Goal: Information Seeking & Learning: Understand process/instructions

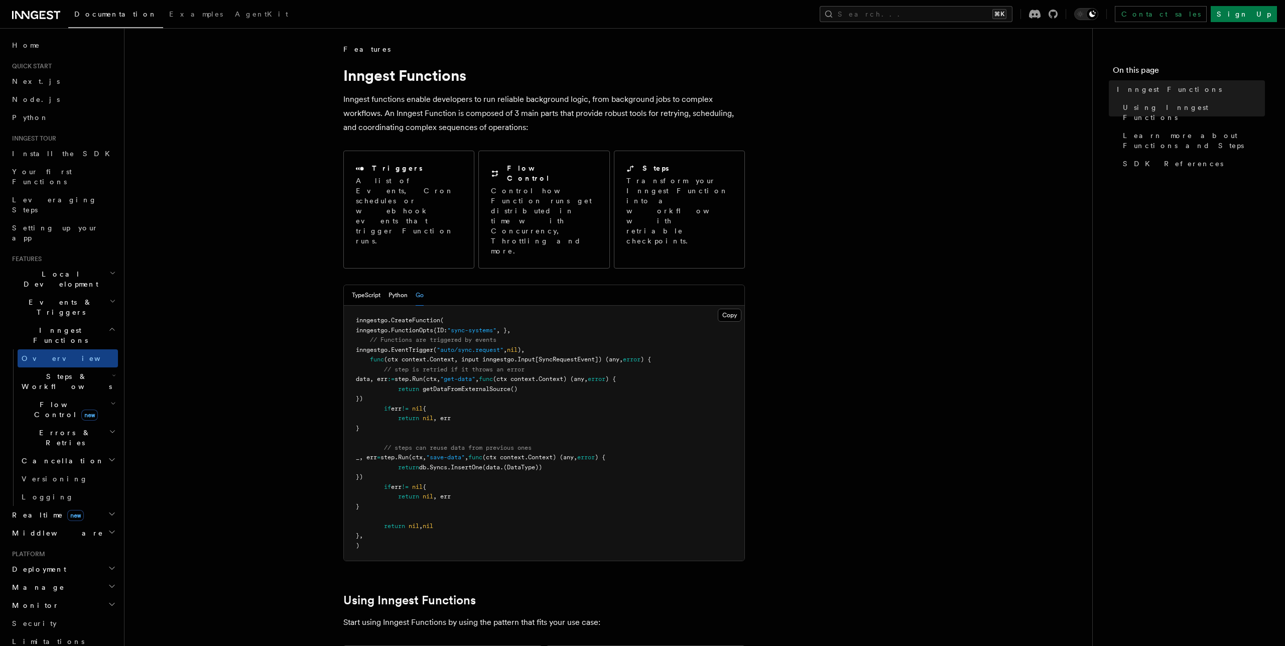
click at [65, 265] on h2 "Local Development" at bounding box center [63, 279] width 110 height 28
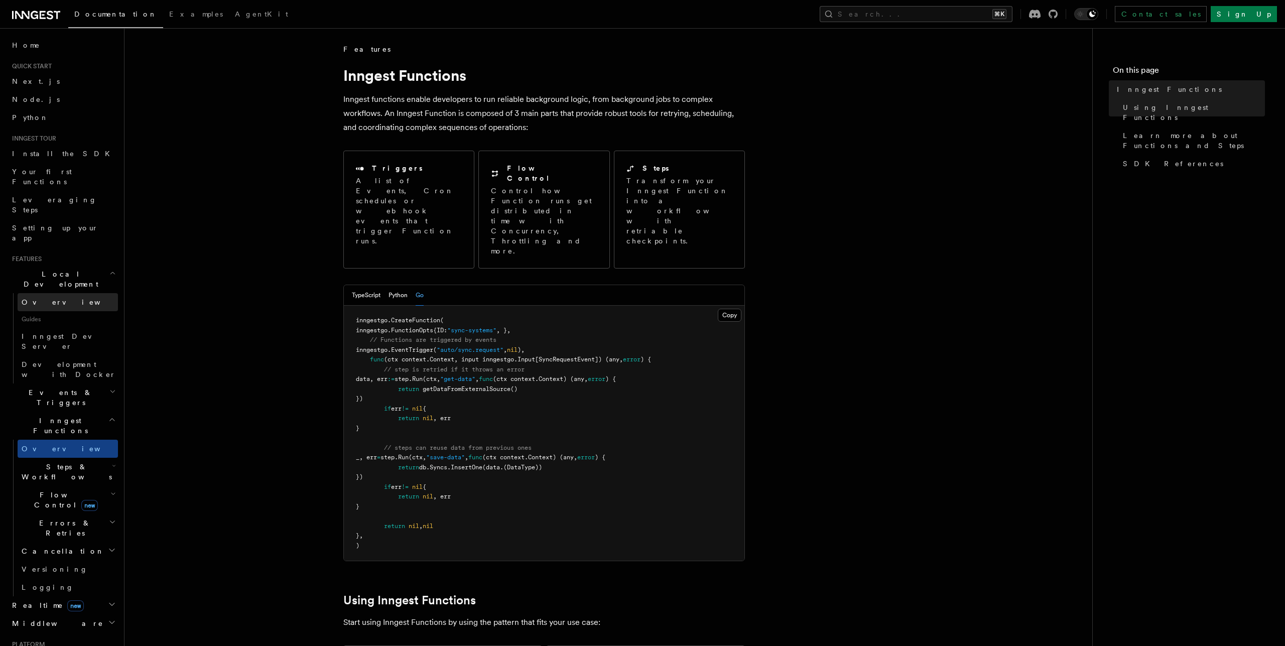
click at [54, 293] on link "Overview" at bounding box center [68, 302] width 100 height 18
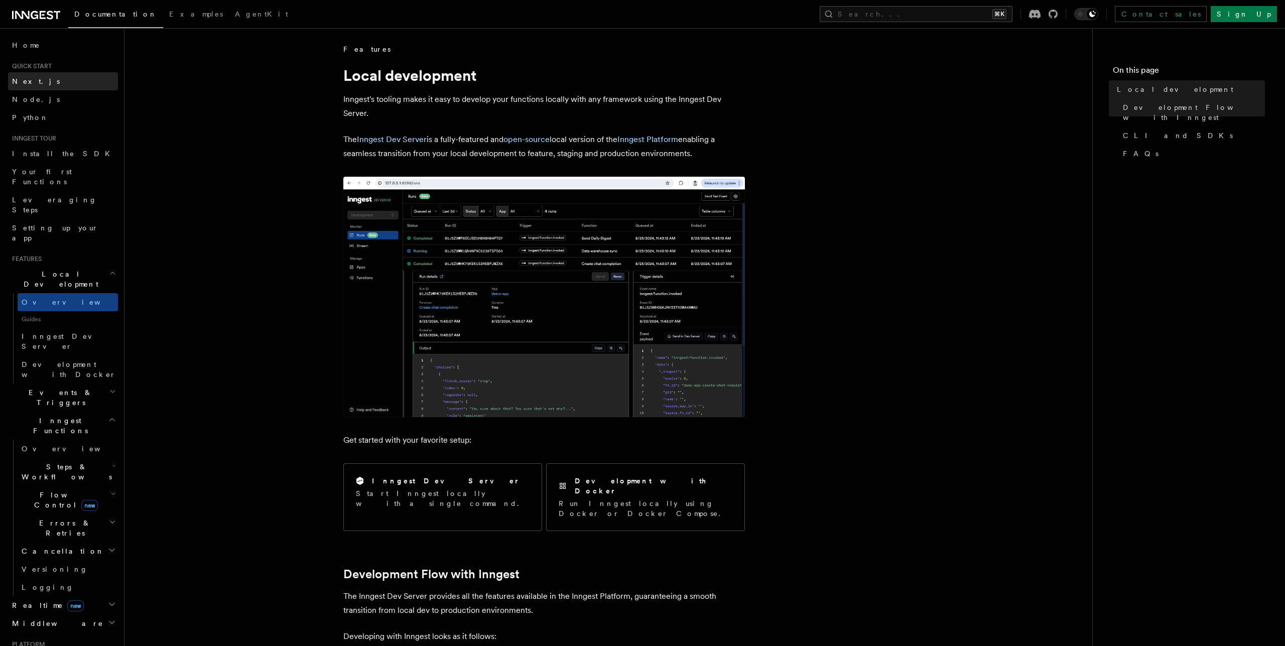
click at [48, 78] on link "Next.js" at bounding box center [63, 81] width 110 height 18
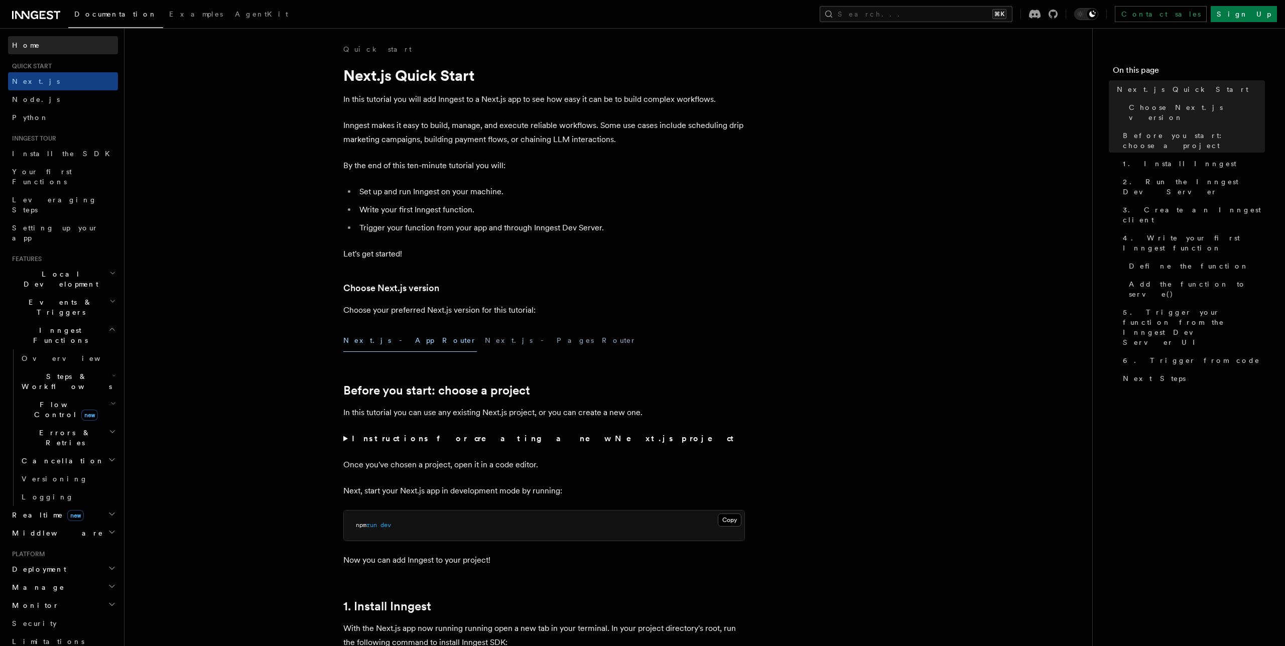
click at [39, 47] on link "Home" at bounding box center [63, 45] width 110 height 18
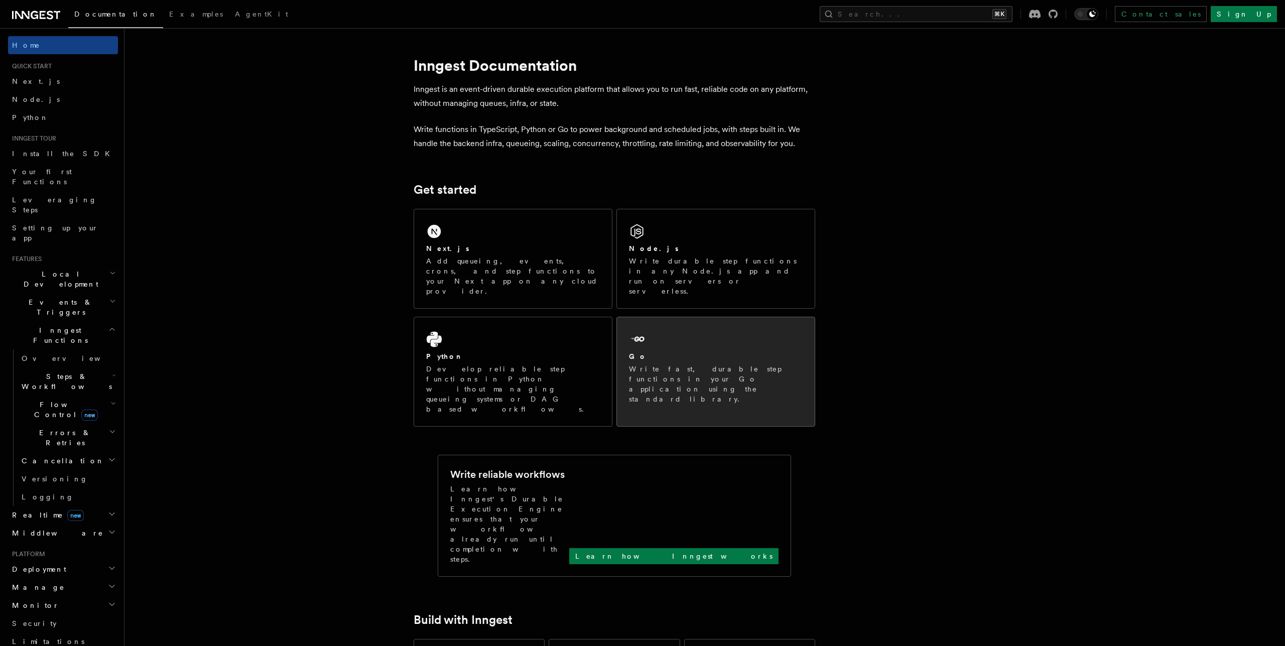
click at [665, 351] on div "Go" at bounding box center [716, 356] width 174 height 11
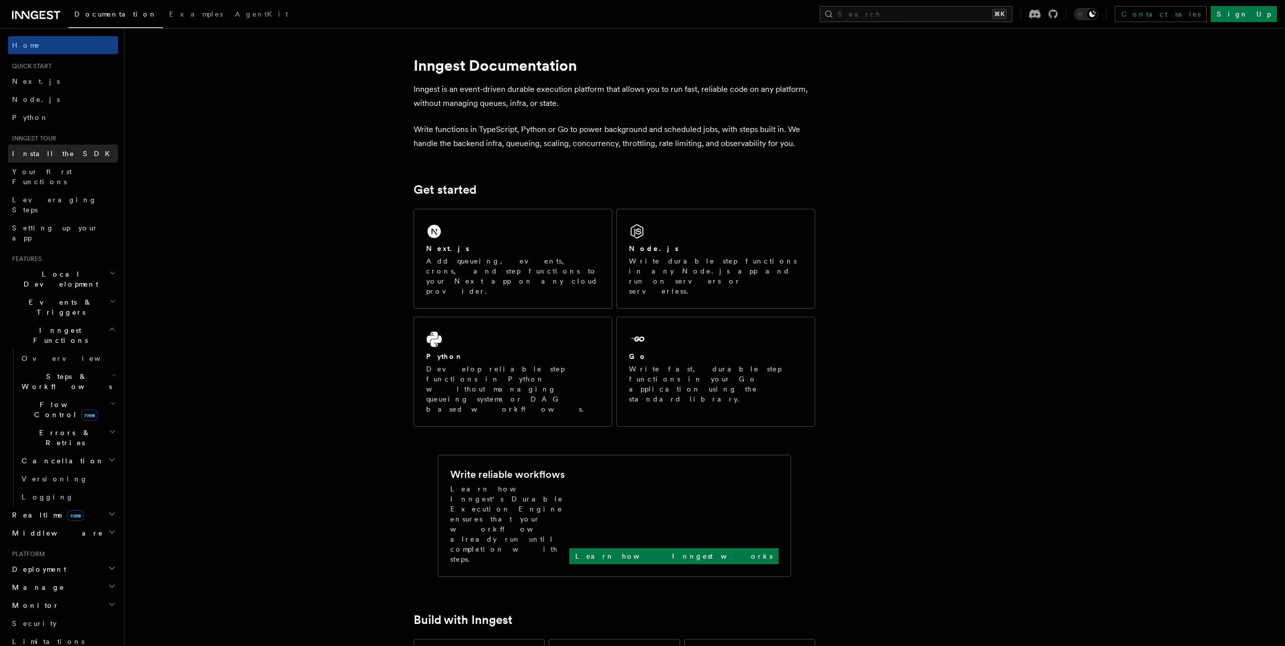
click at [53, 159] on link "Install the SDK" at bounding box center [63, 154] width 110 height 18
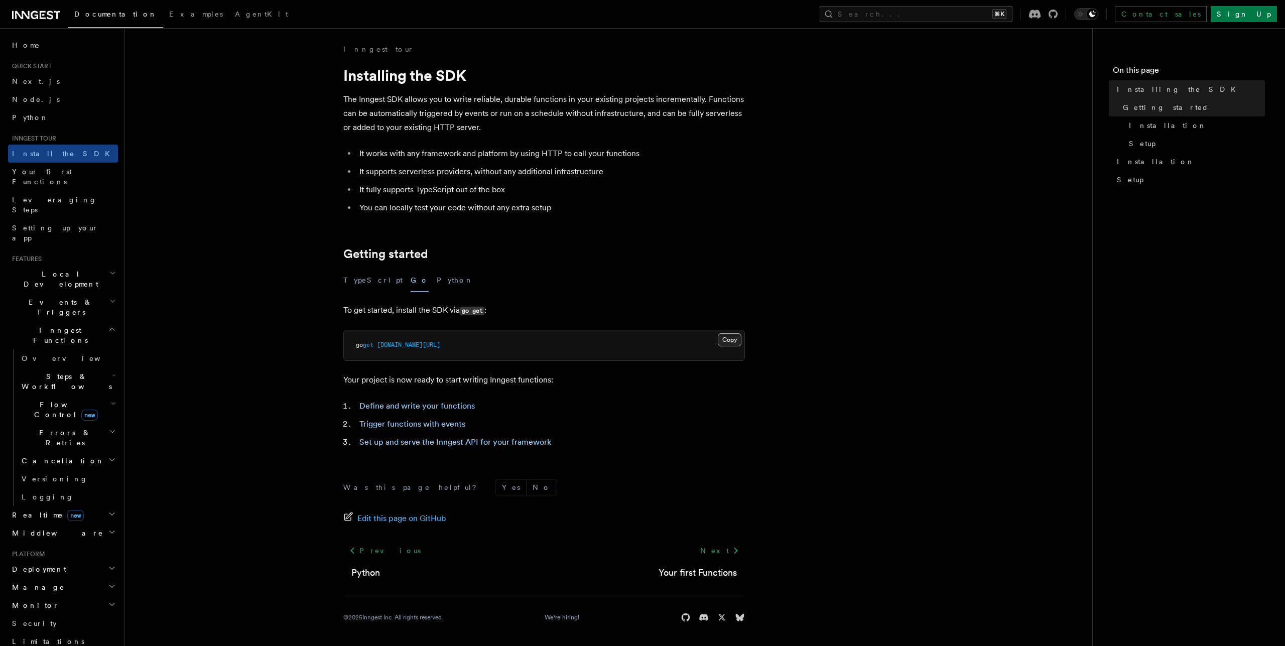
click at [735, 338] on button "Copy Copied" at bounding box center [730, 339] width 24 height 13
click at [49, 177] on link "Your first Functions" at bounding box center [63, 177] width 110 height 28
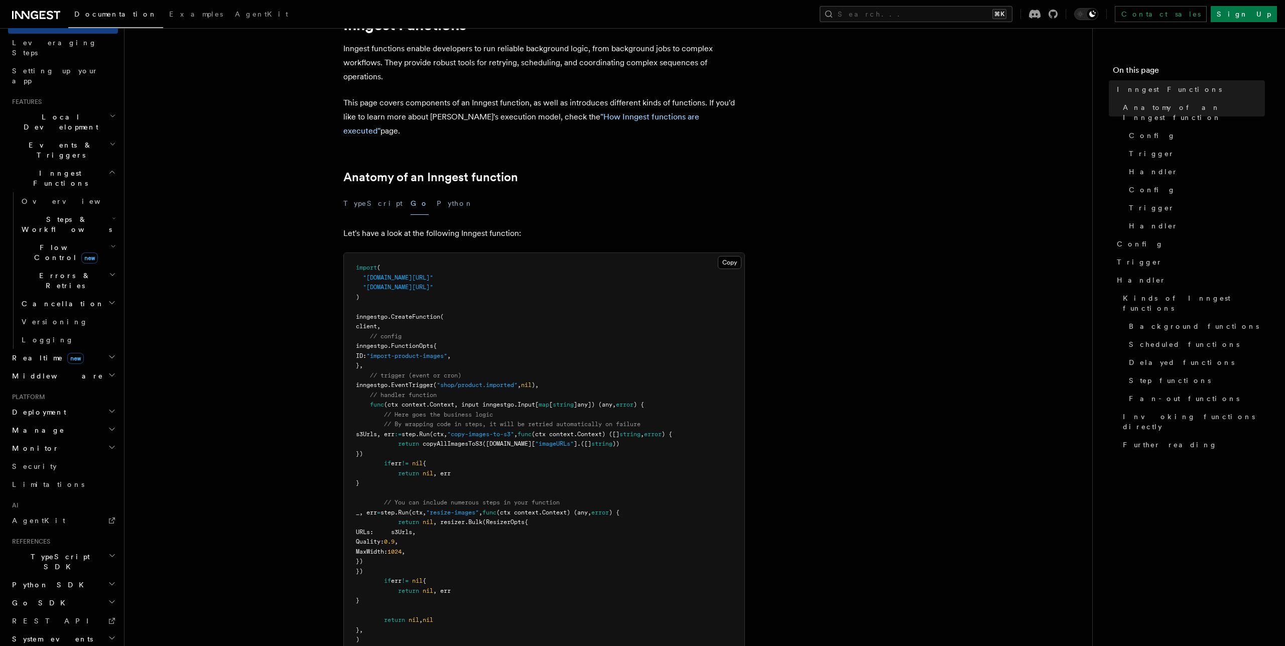
scroll to position [155, 0]
click at [110, 600] on icon "button" at bounding box center [112, 604] width 8 height 8
click at [52, 636] on span "Migrations" at bounding box center [54, 641] width 73 height 10
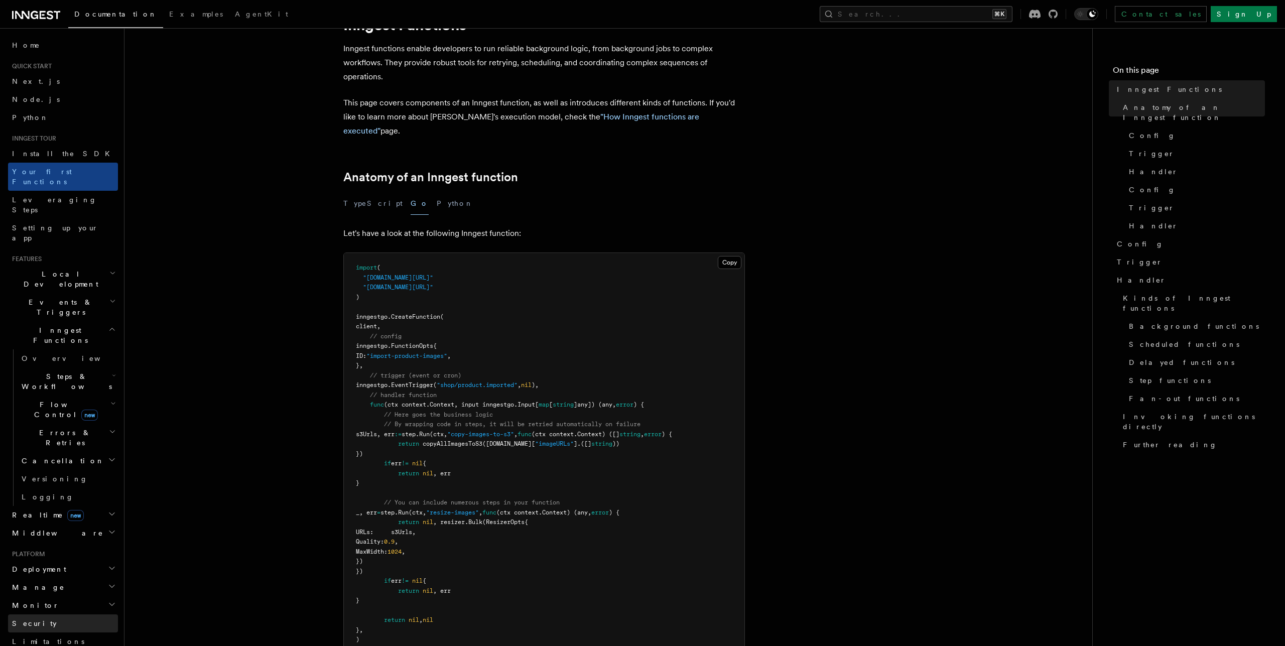
scroll to position [31, 0]
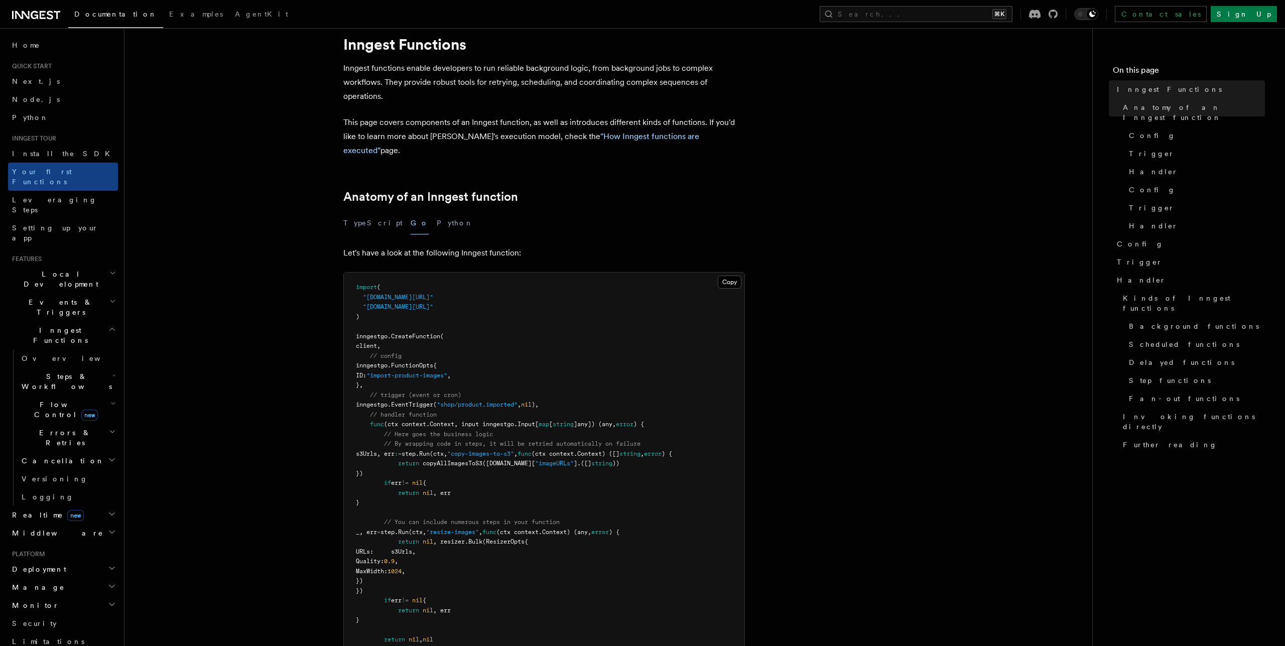
click at [109, 269] on icon "button" at bounding box center [112, 273] width 7 height 8
click at [62, 440] on link "Overview" at bounding box center [68, 449] width 100 height 18
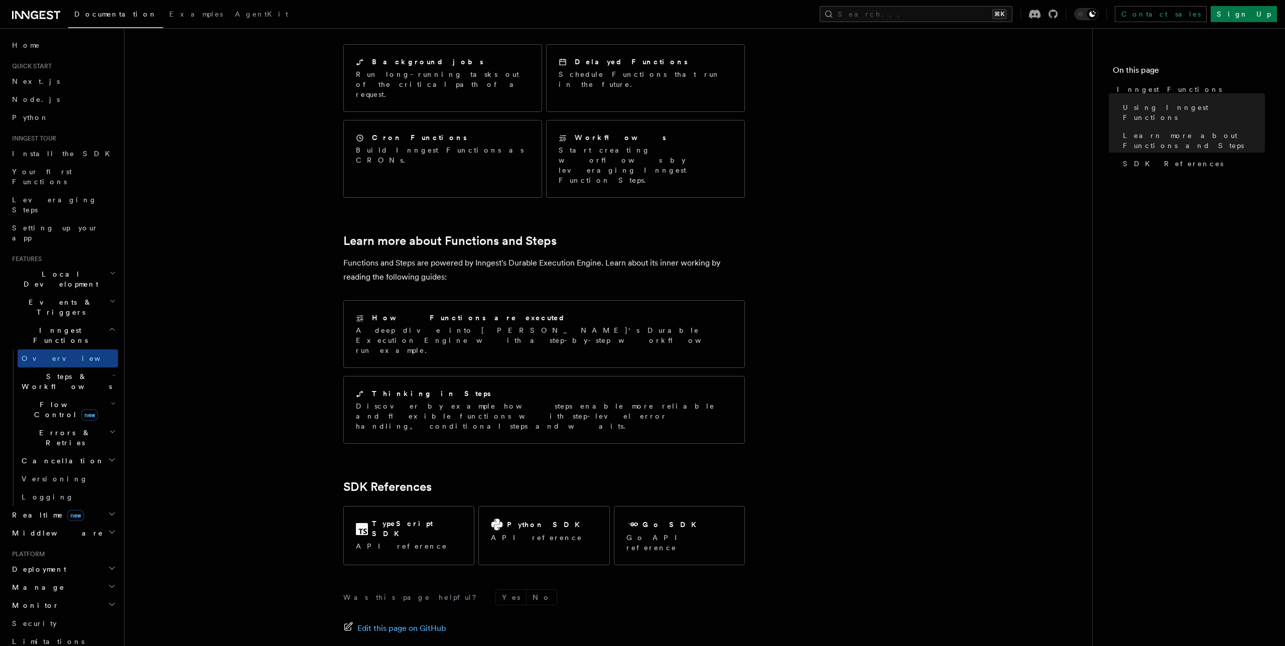
scroll to position [601, 0]
click at [111, 297] on icon "button" at bounding box center [112, 301] width 7 height 8
click at [77, 321] on link "Overview" at bounding box center [68, 330] width 100 height 18
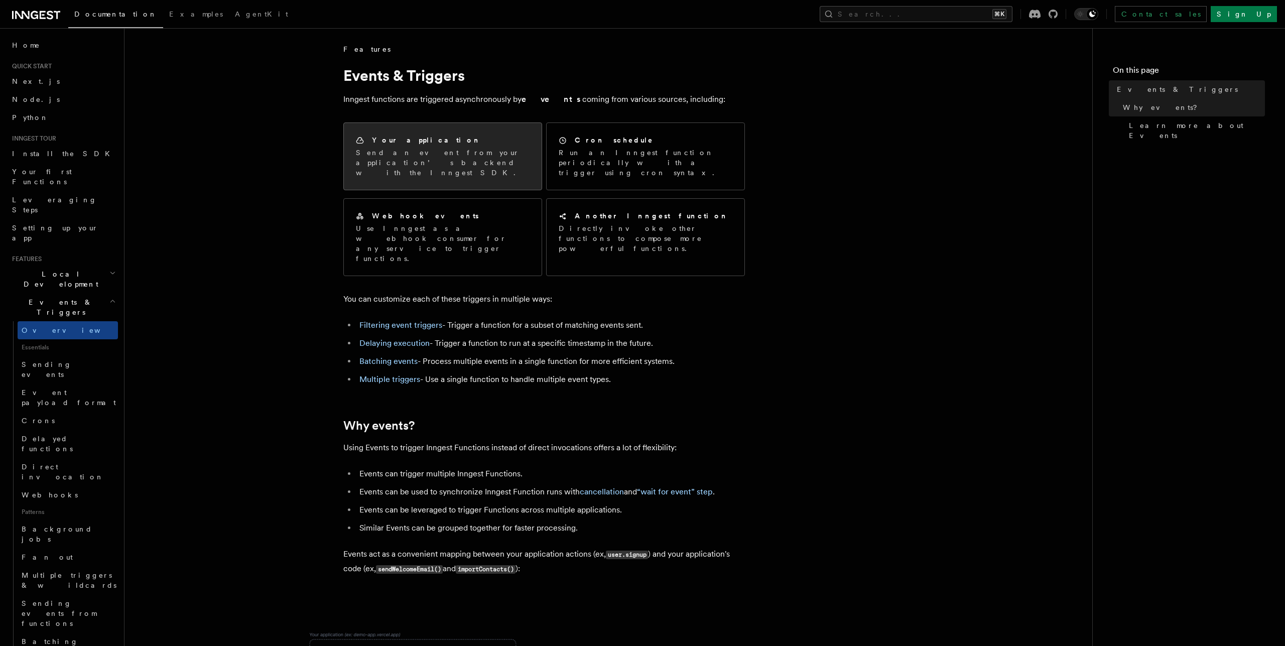
click at [445, 129] on div "Your application Send an event from your application’s backend with the Inngest…" at bounding box center [443, 156] width 198 height 67
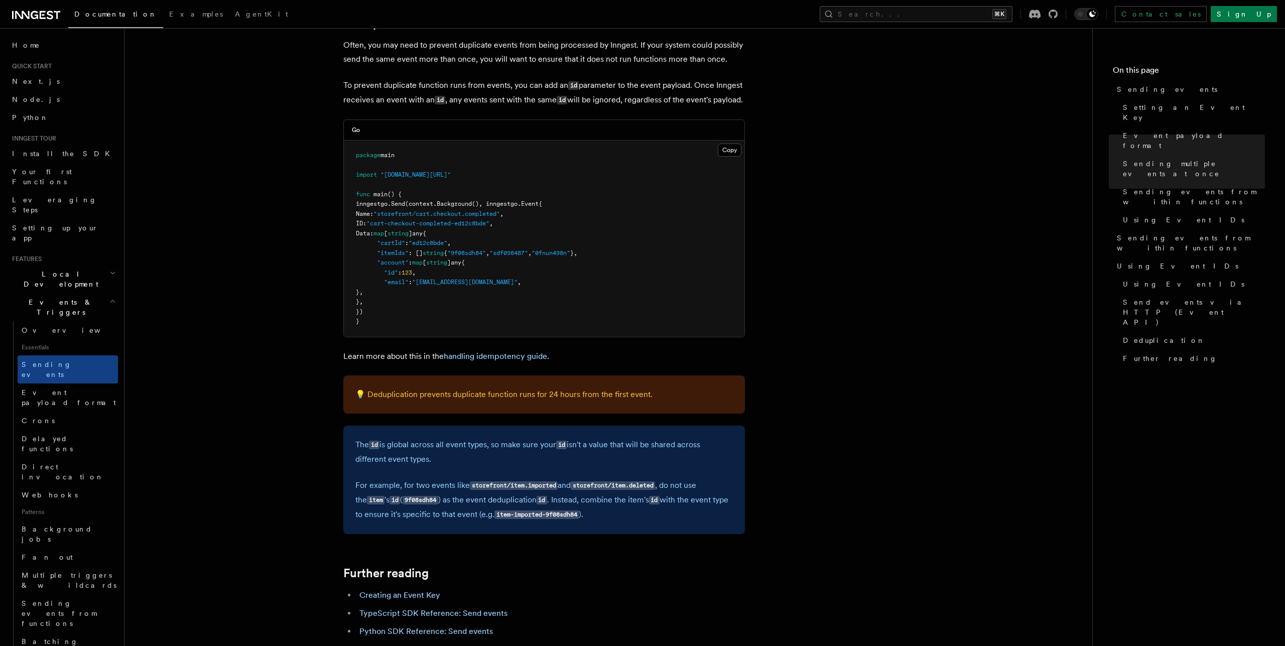
scroll to position [2208, 0]
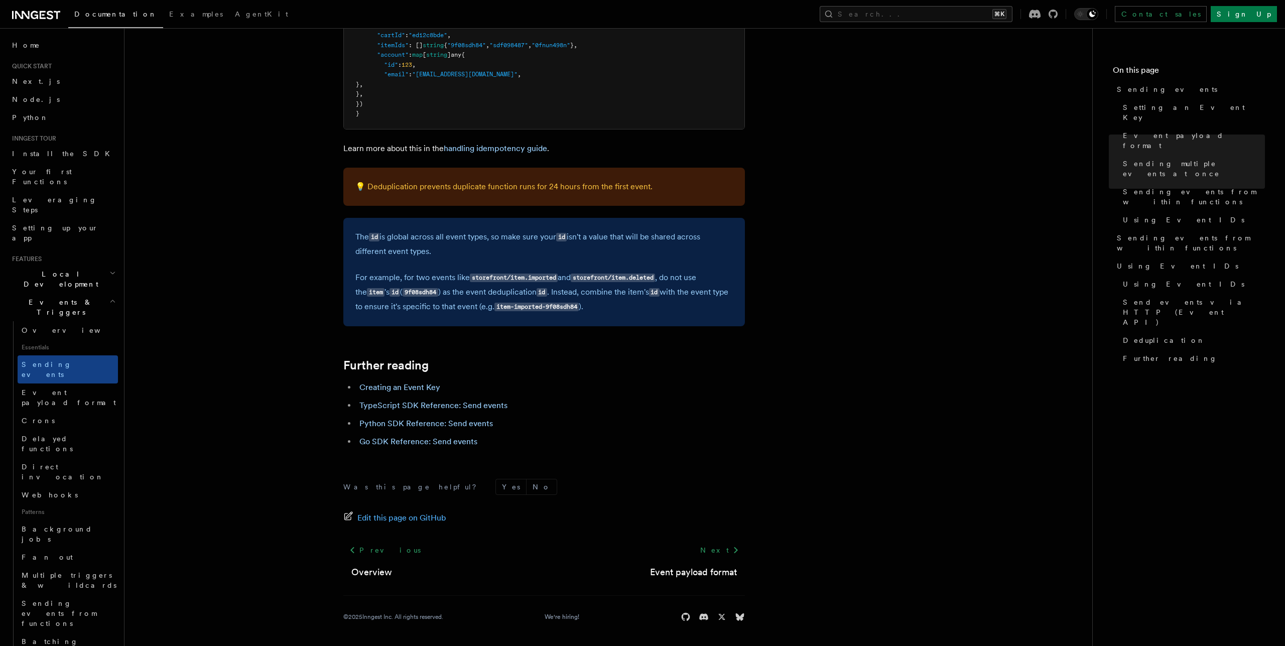
click at [113, 269] on icon "button" at bounding box center [112, 273] width 7 height 8
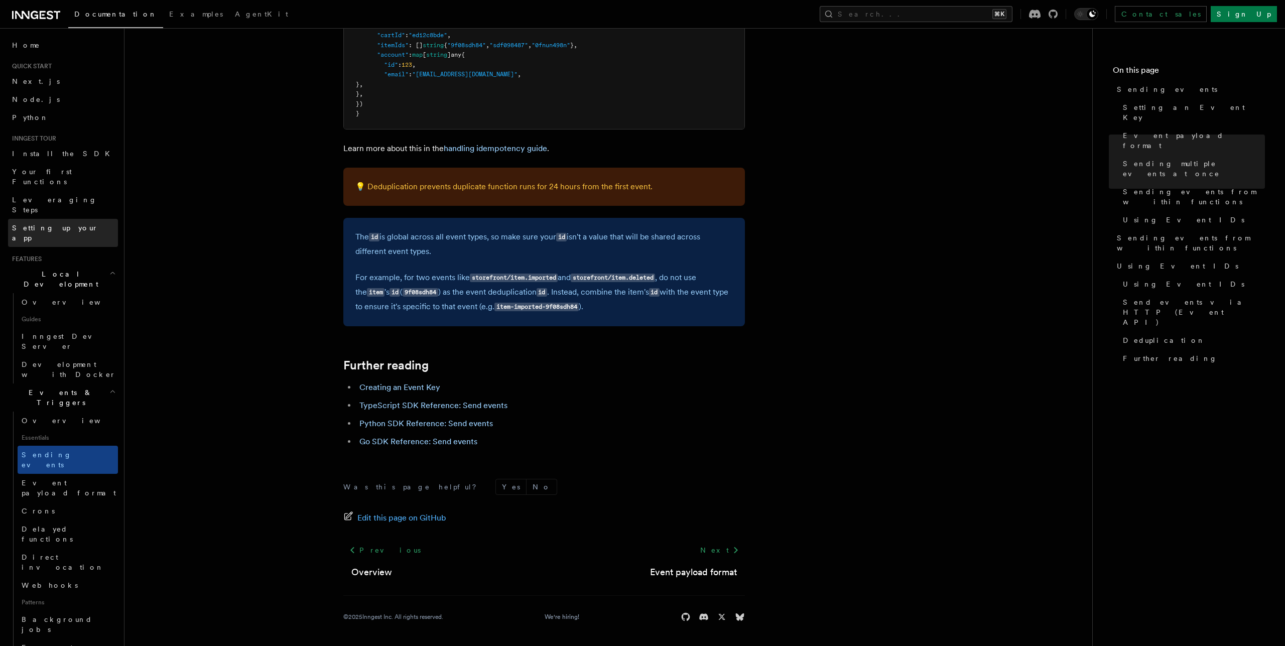
click at [69, 219] on link "Setting up your app" at bounding box center [63, 233] width 110 height 28
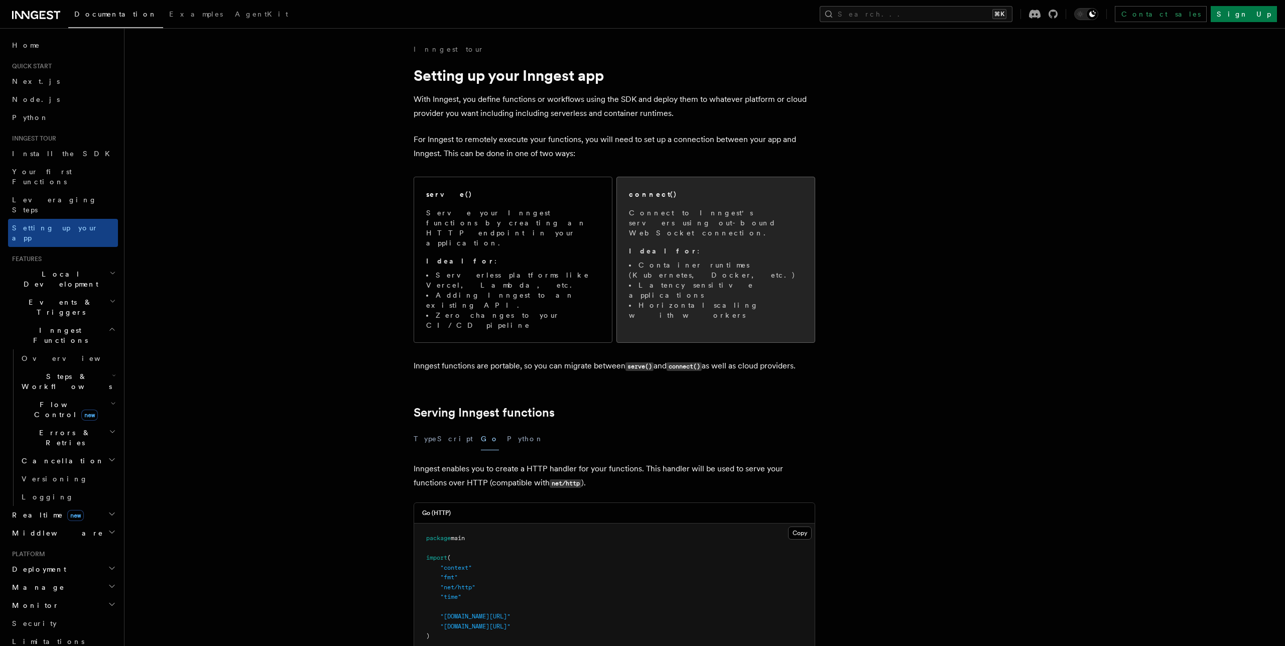
click at [667, 197] on div "connect()" at bounding box center [716, 194] width 174 height 11
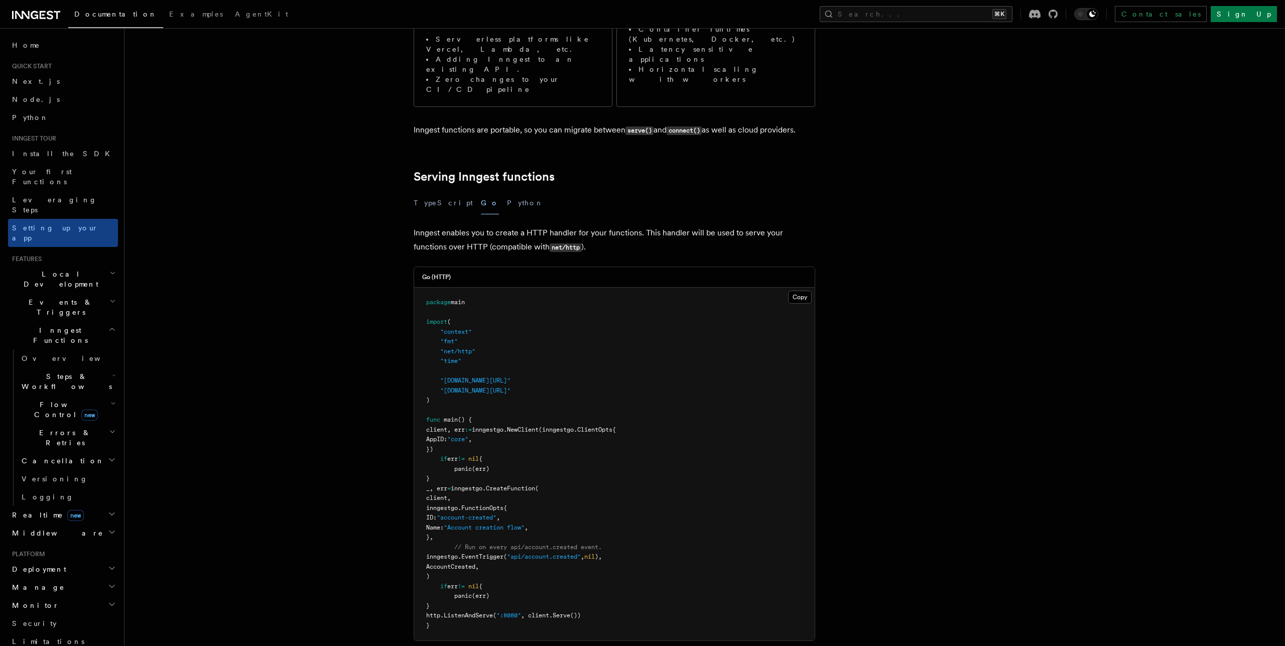
scroll to position [248, 0]
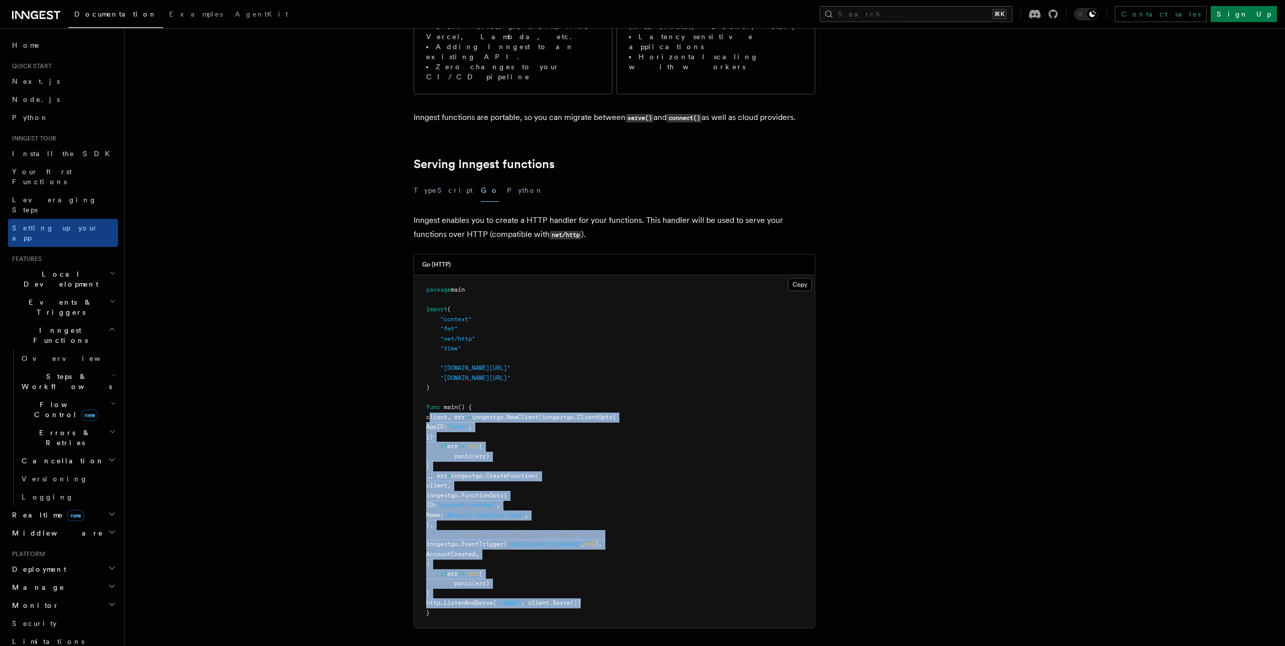
drag, startPoint x: 441, startPoint y: 365, endPoint x: 690, endPoint y: 551, distance: 310.3
click at [690, 551] on pre "package main import ( "context" "fmt" "net/http" "time" "[DOMAIN_NAME][URL]" "[…" at bounding box center [614, 451] width 401 height 353
copy code ""context" "fmt" "net/http" "time" "[DOMAIN_NAME][URL]" "[DOMAIN_NAME][URL]""
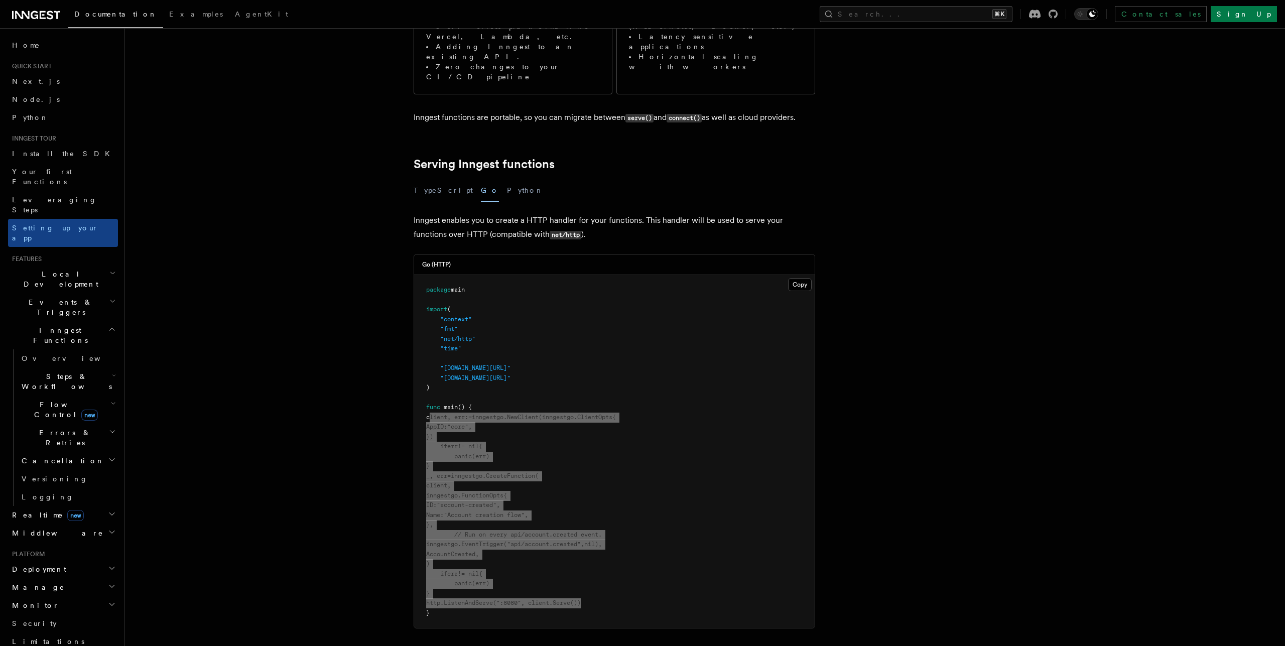
drag, startPoint x: 579, startPoint y: 327, endPoint x: 417, endPoint y: 273, distance: 170.5
click at [417, 275] on pre "package main import ( "context" "fmt" "net/http" "time" "[DOMAIN_NAME][URL]" "[…" at bounding box center [614, 451] width 401 height 353
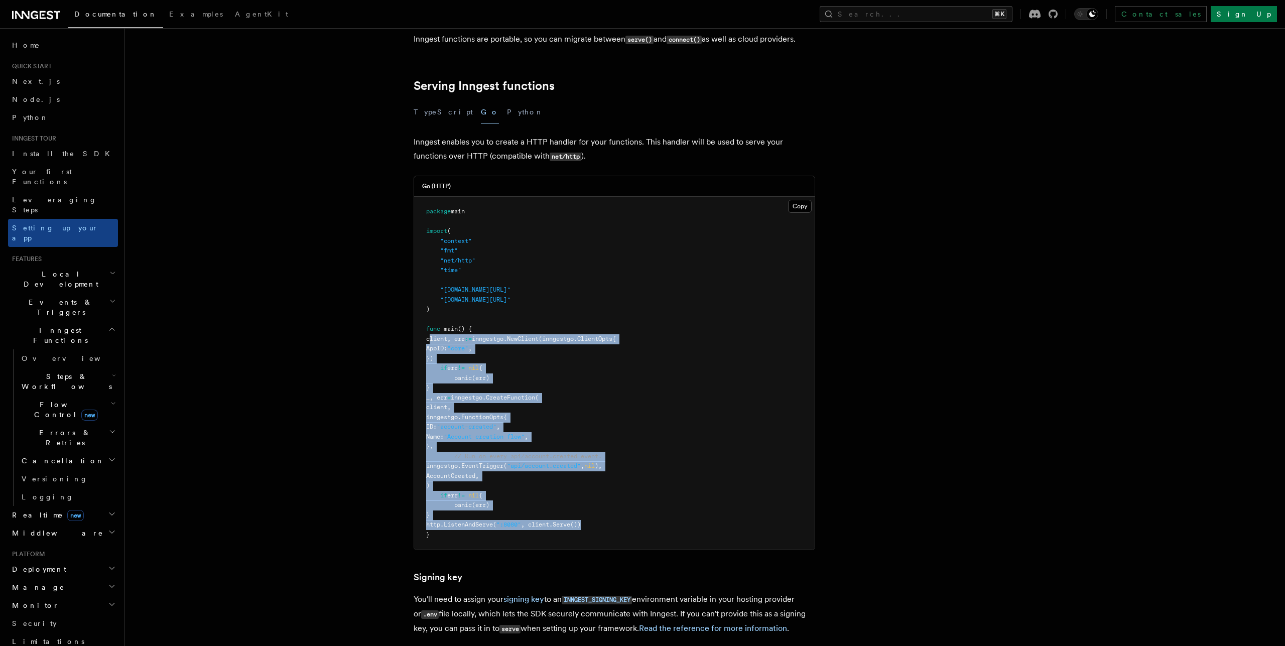
scroll to position [328, 0]
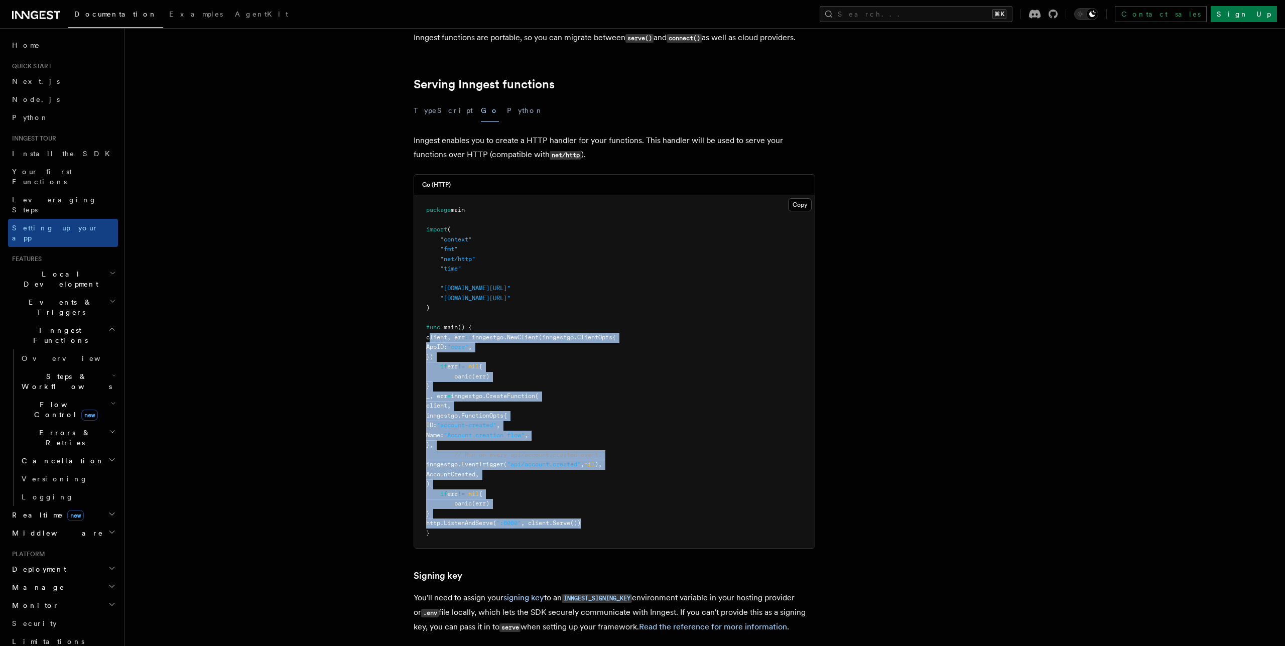
copy code "client, err := inngestgo. NewClient (inngestgo.ClientOpts{ AppID: "core" , }) i…"
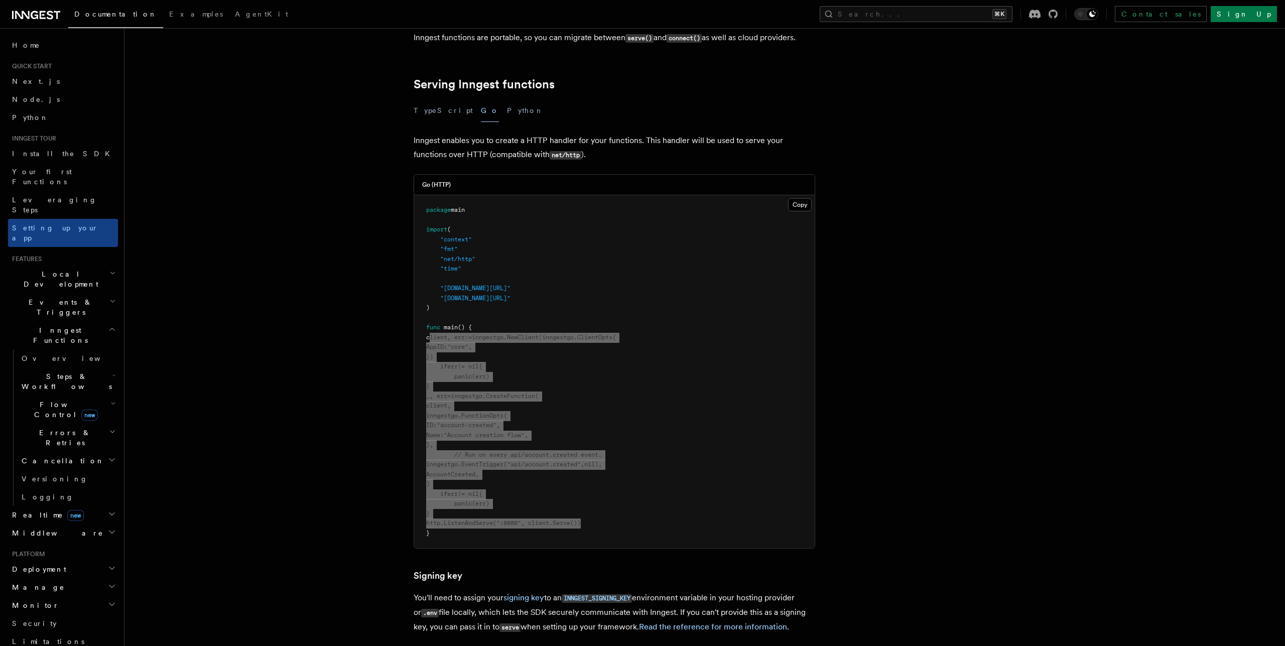
drag, startPoint x: 440, startPoint y: 288, endPoint x: 626, endPoint y: 470, distance: 259.8
click at [626, 470] on pre "package main import ( "context" "fmt" "net/http" "time" "[DOMAIN_NAME][URL]" "[…" at bounding box center [614, 371] width 401 height 353
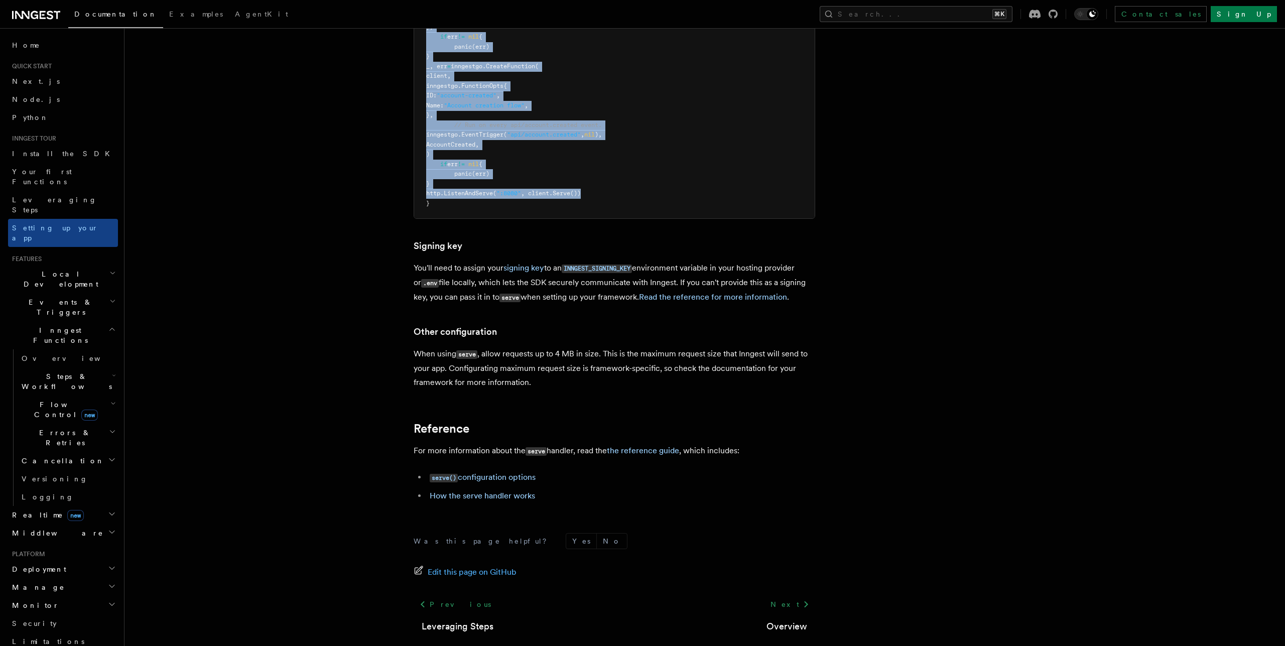
scroll to position [655, 0]
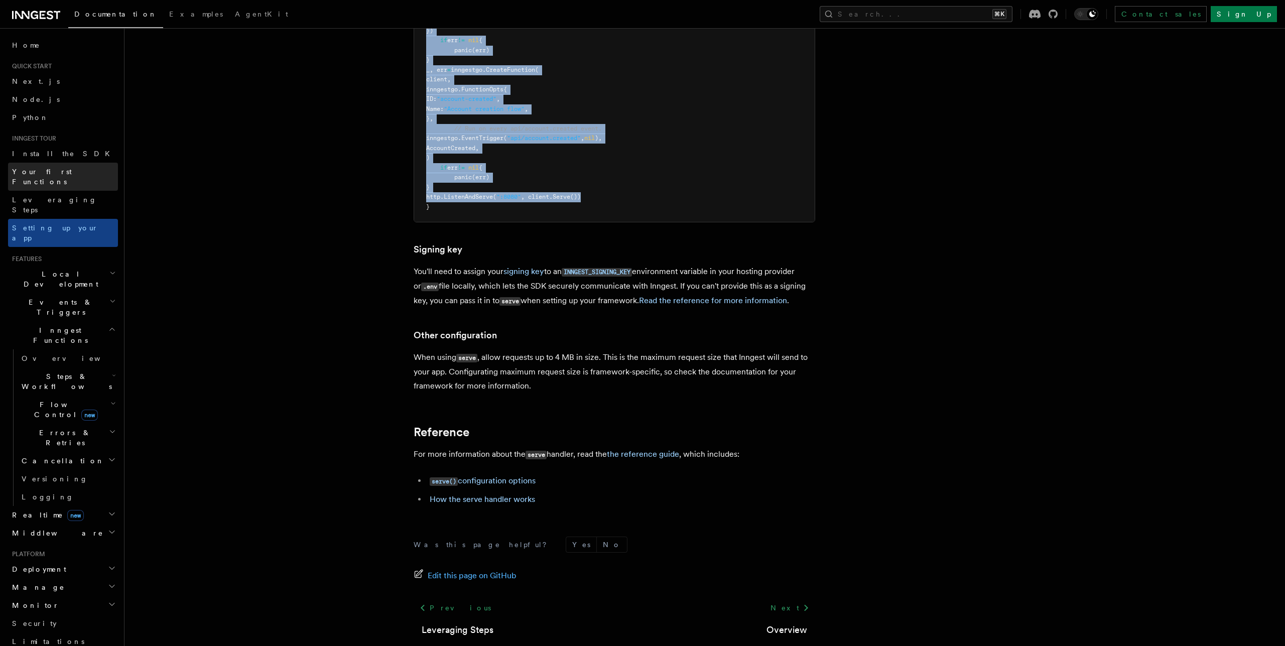
click at [57, 174] on span "Your first Functions" at bounding box center [42, 177] width 60 height 18
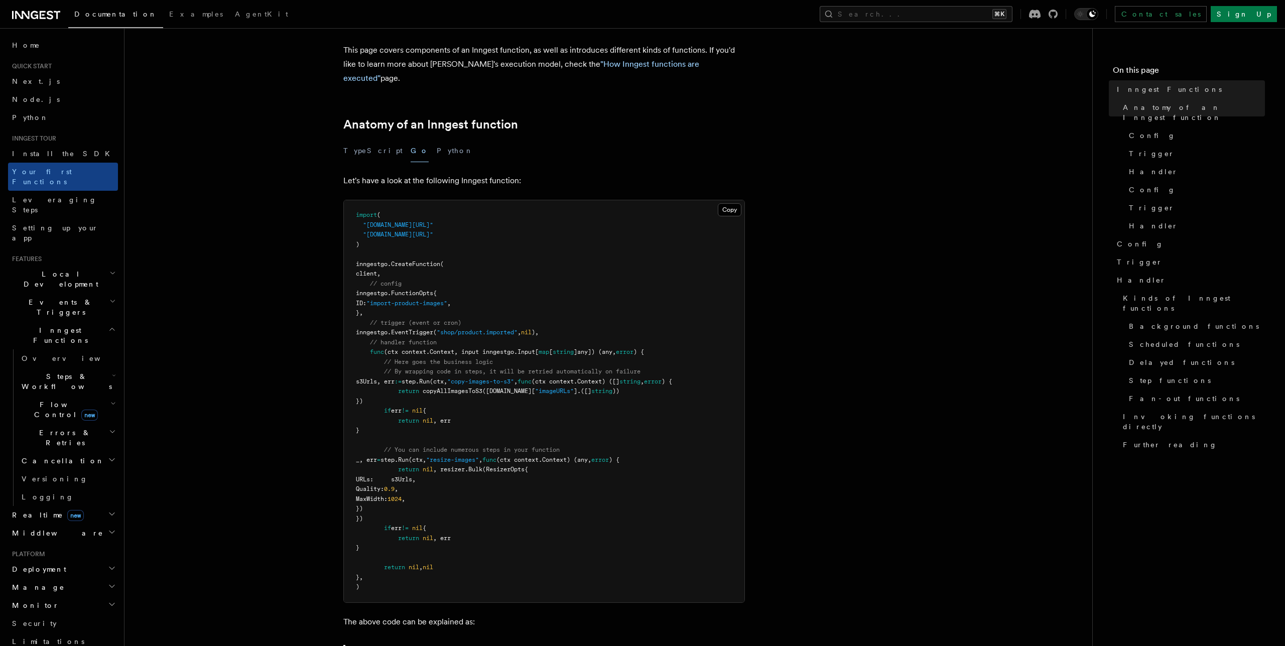
scroll to position [101, 0]
drag, startPoint x: 388, startPoint y: 564, endPoint x: 357, endPoint y: 271, distance: 294.3
click at [357, 271] on pre "import ( "[DOMAIN_NAME][URL]" "[DOMAIN_NAME][URL]" ) inngestgo. CreateFunction …" at bounding box center [544, 403] width 401 height 402
drag, startPoint x: 357, startPoint y: 271, endPoint x: 362, endPoint y: 285, distance: 15.1
click at [362, 285] on pre "import ( "[DOMAIN_NAME][URL]" "[DOMAIN_NAME][URL]" ) inngestgo. CreateFunction …" at bounding box center [544, 403] width 401 height 402
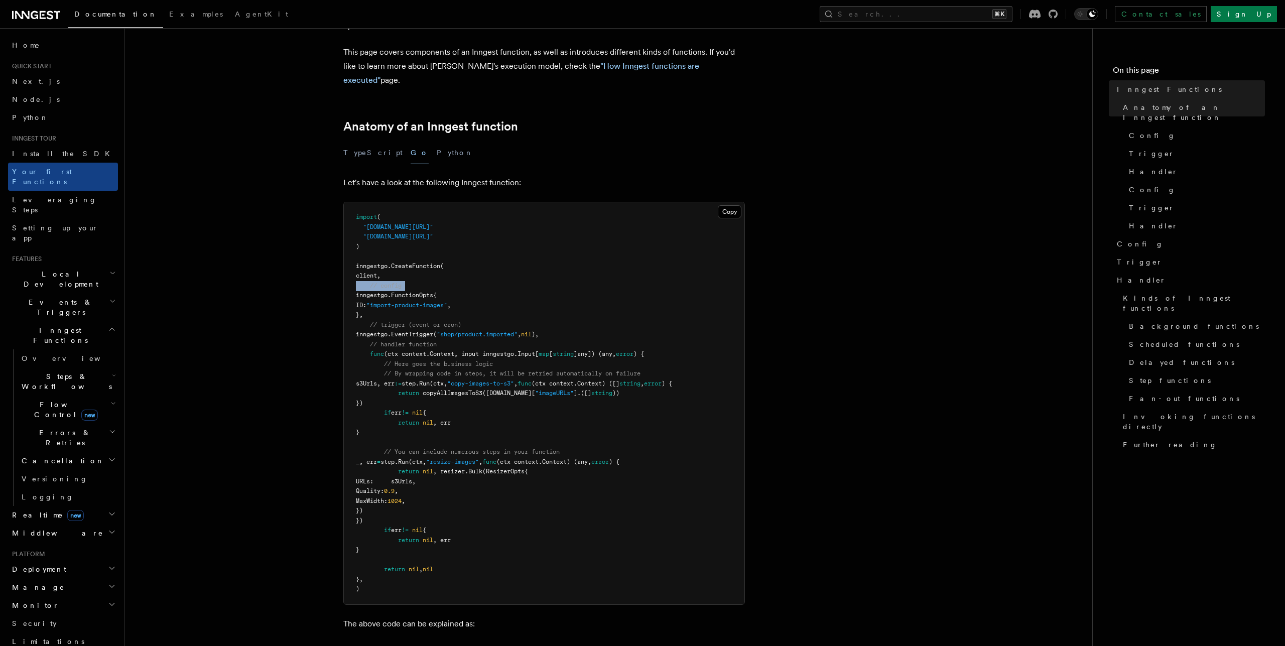
click at [396, 292] on span "inngestgo.FunctionOpts{" at bounding box center [396, 295] width 81 height 7
copy code "// config inngestgo.FunctionOpts{ ID: "import-product-images" , }, // trigger (…"
drag, startPoint x: 365, startPoint y: 268, endPoint x: 436, endPoint y: 569, distance: 309.8
click at [436, 569] on pre "import ( "[DOMAIN_NAME][URL]" "[DOMAIN_NAME][URL]" ) inngestgo. CreateFunction …" at bounding box center [544, 403] width 401 height 402
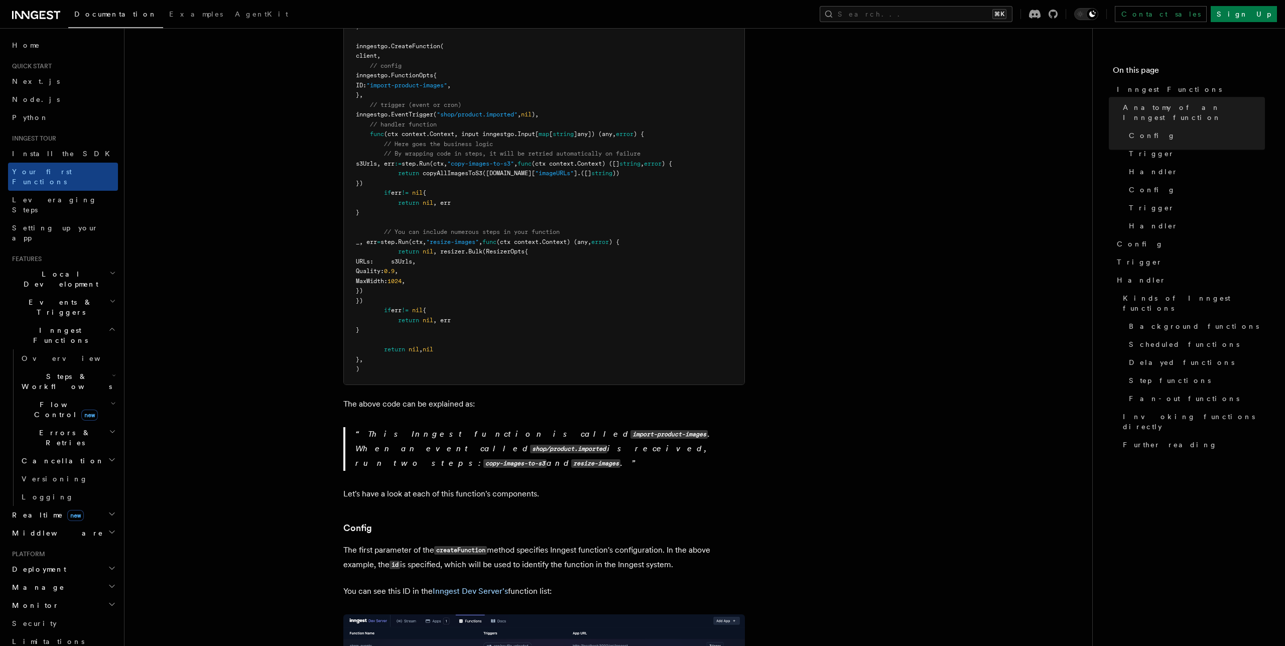
scroll to position [321, 0]
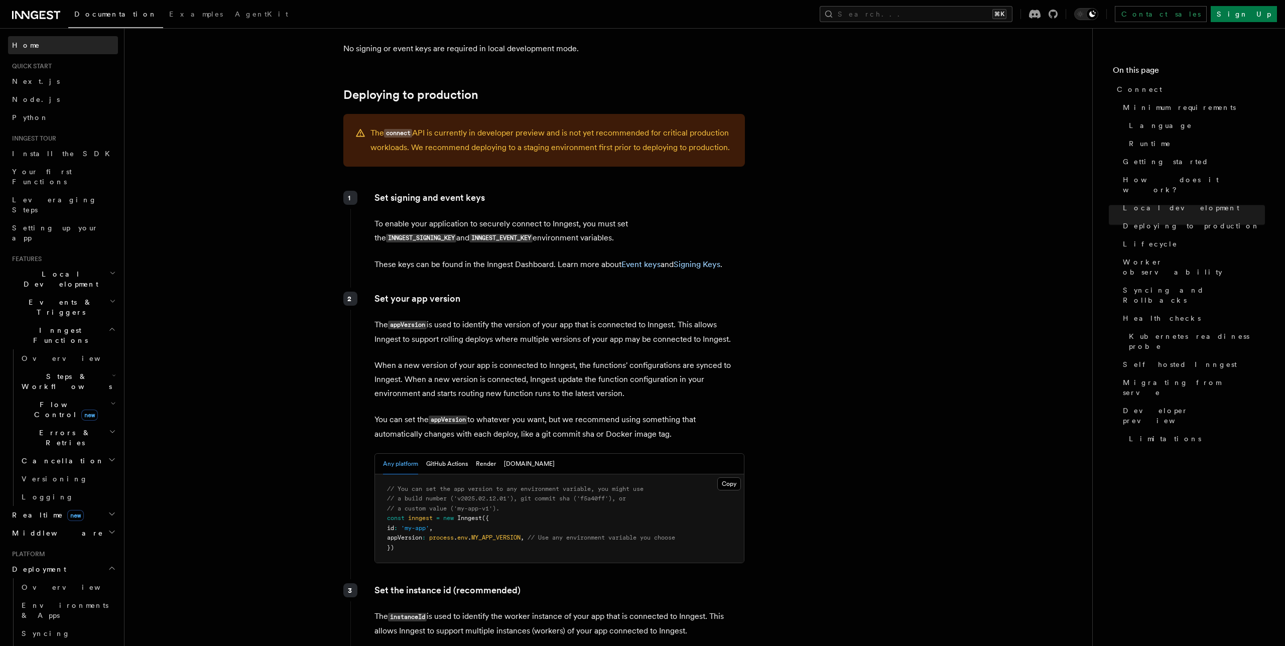
scroll to position [1365, 0]
